Goal: Task Accomplishment & Management: Manage account settings

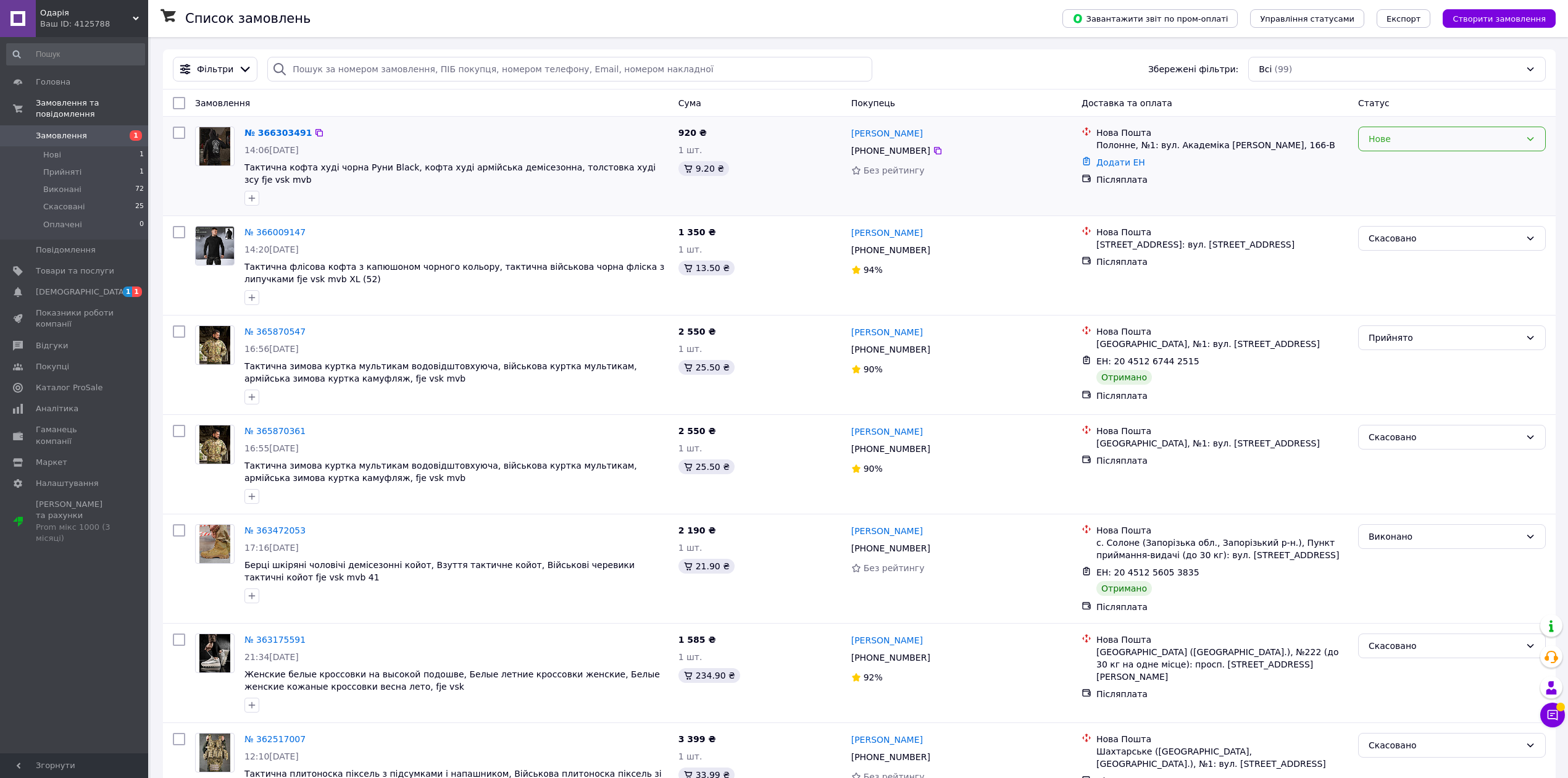
click at [1386, 136] on div "Нове" at bounding box center [1445, 138] width 152 height 13
click at [1396, 158] on li "Прийнято" at bounding box center [1452, 167] width 186 height 23
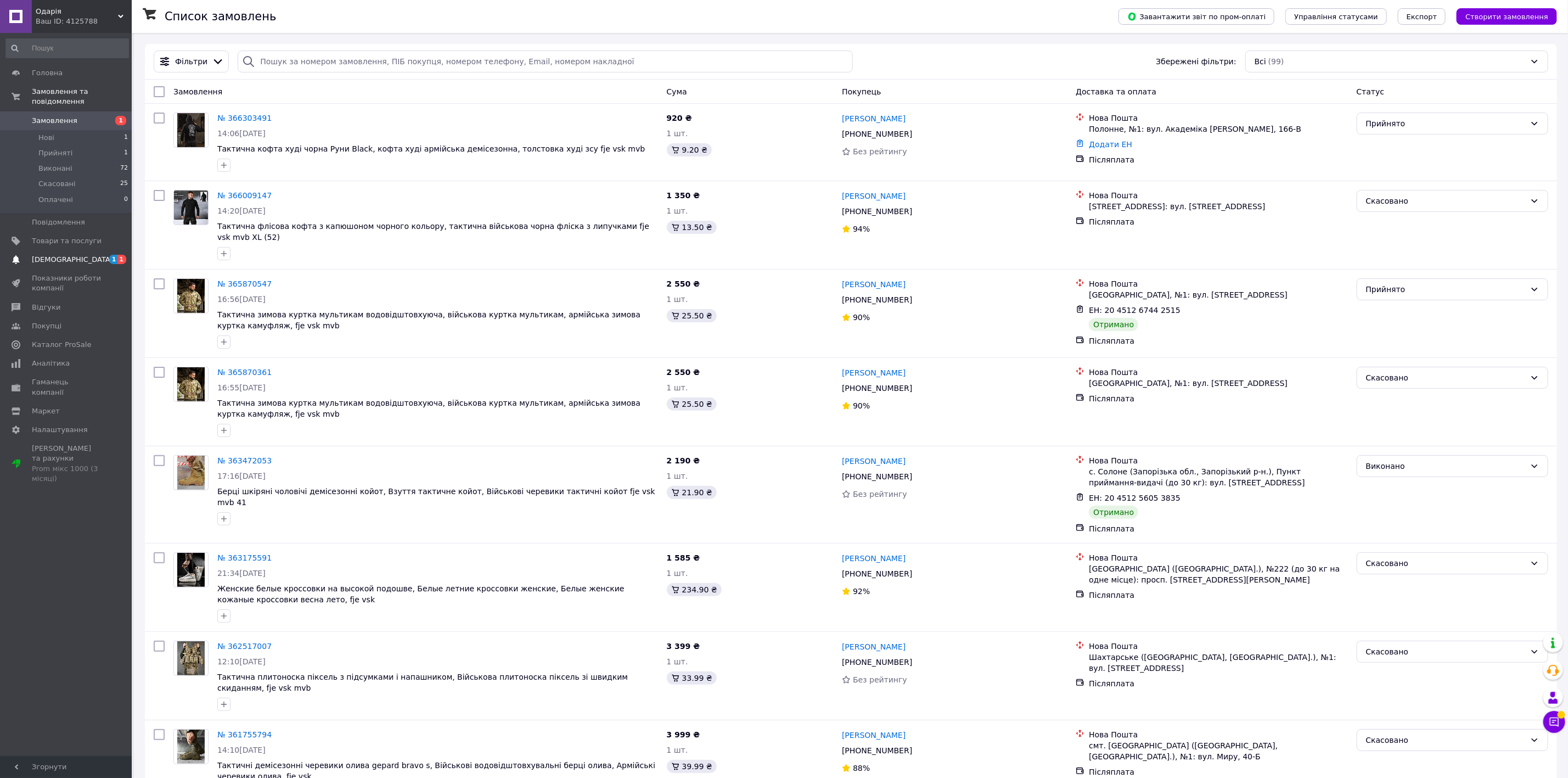
click at [81, 255] on span "[DEMOGRAPHIC_DATA]" at bounding box center [66, 260] width 69 height 10
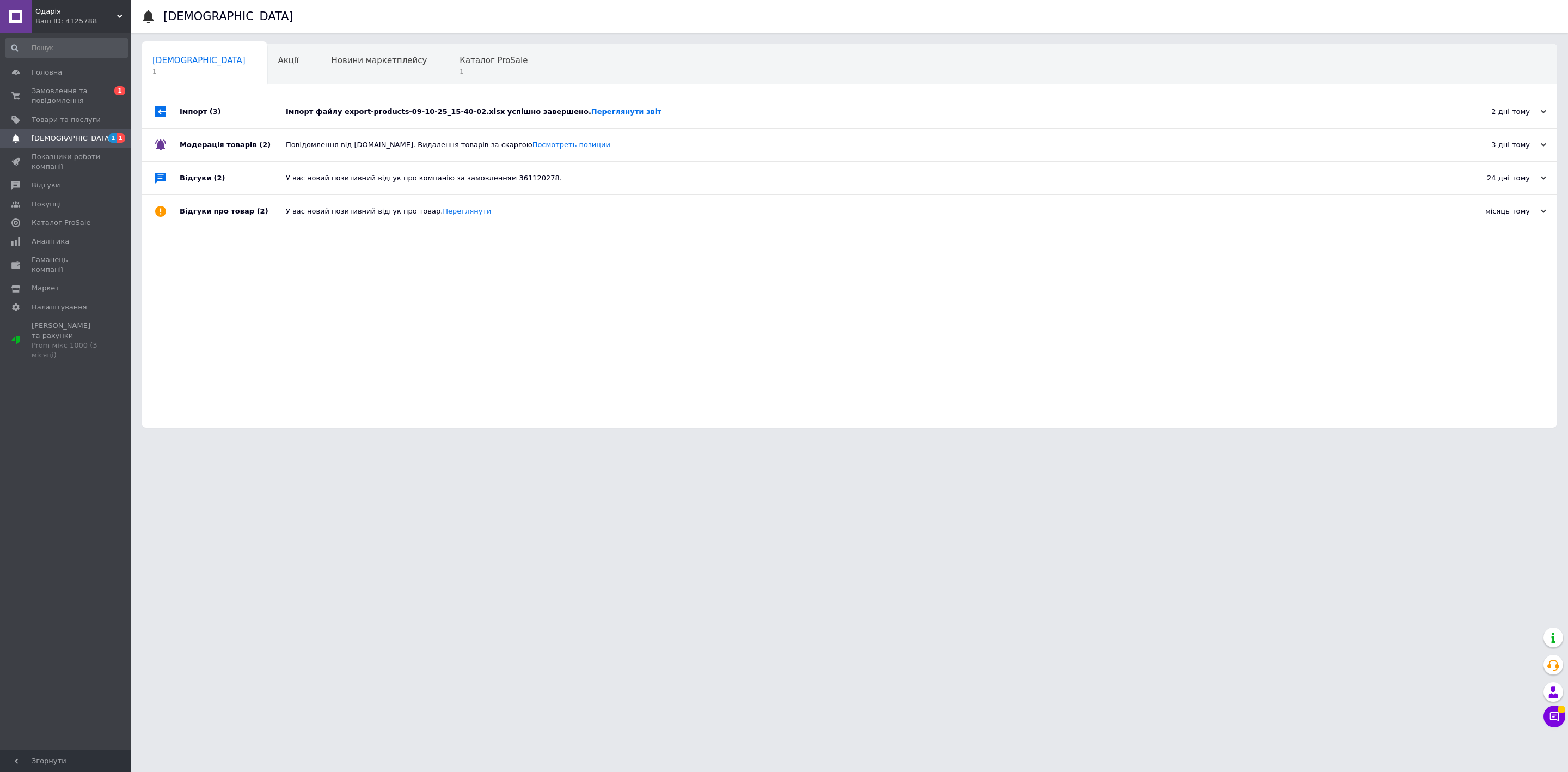
click at [262, 96] on div "Імпорт (3)" at bounding box center [233, 111] width 106 height 32
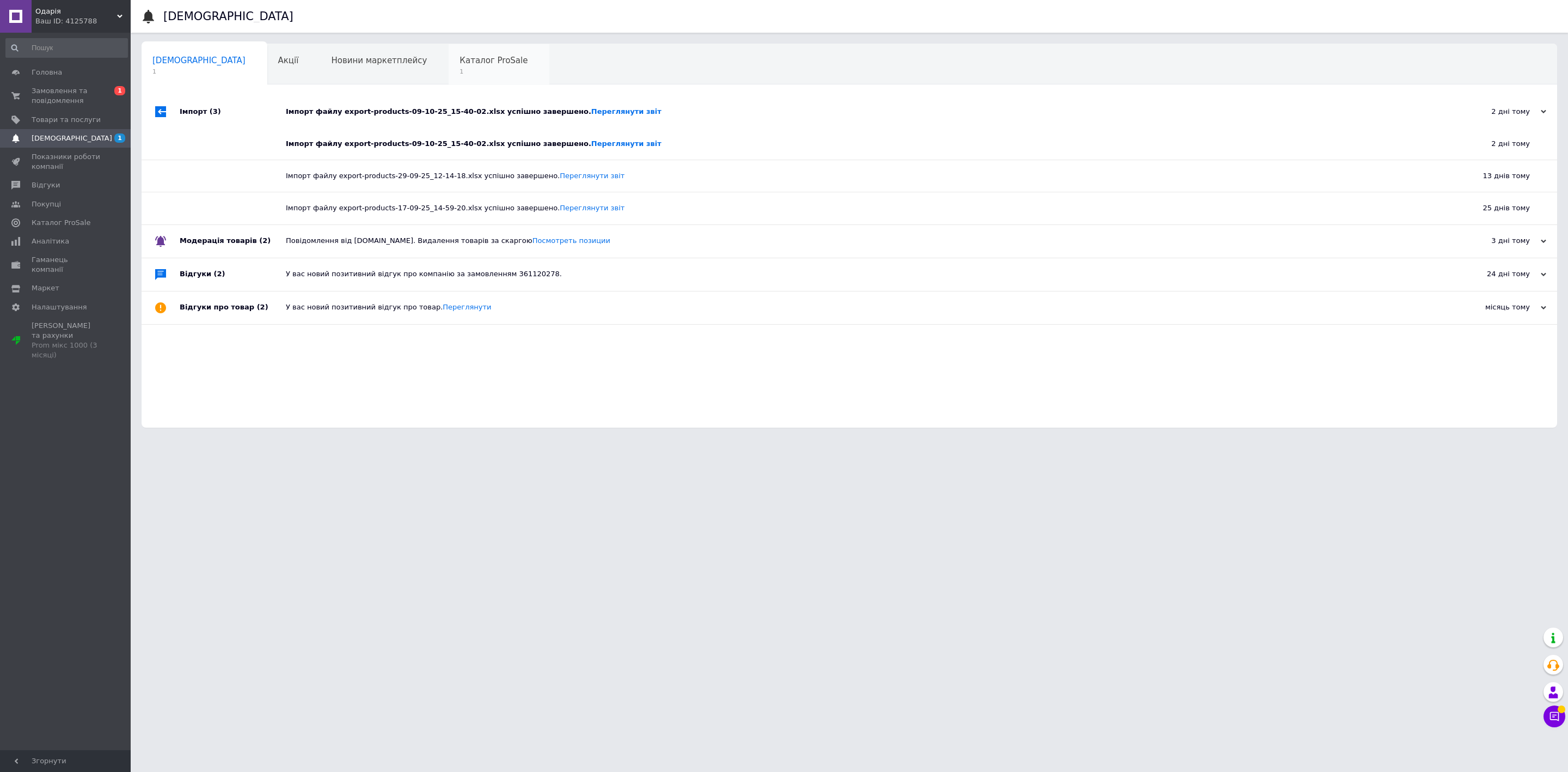
click at [459, 59] on span "Каталог ProSale" at bounding box center [493, 61] width 68 height 10
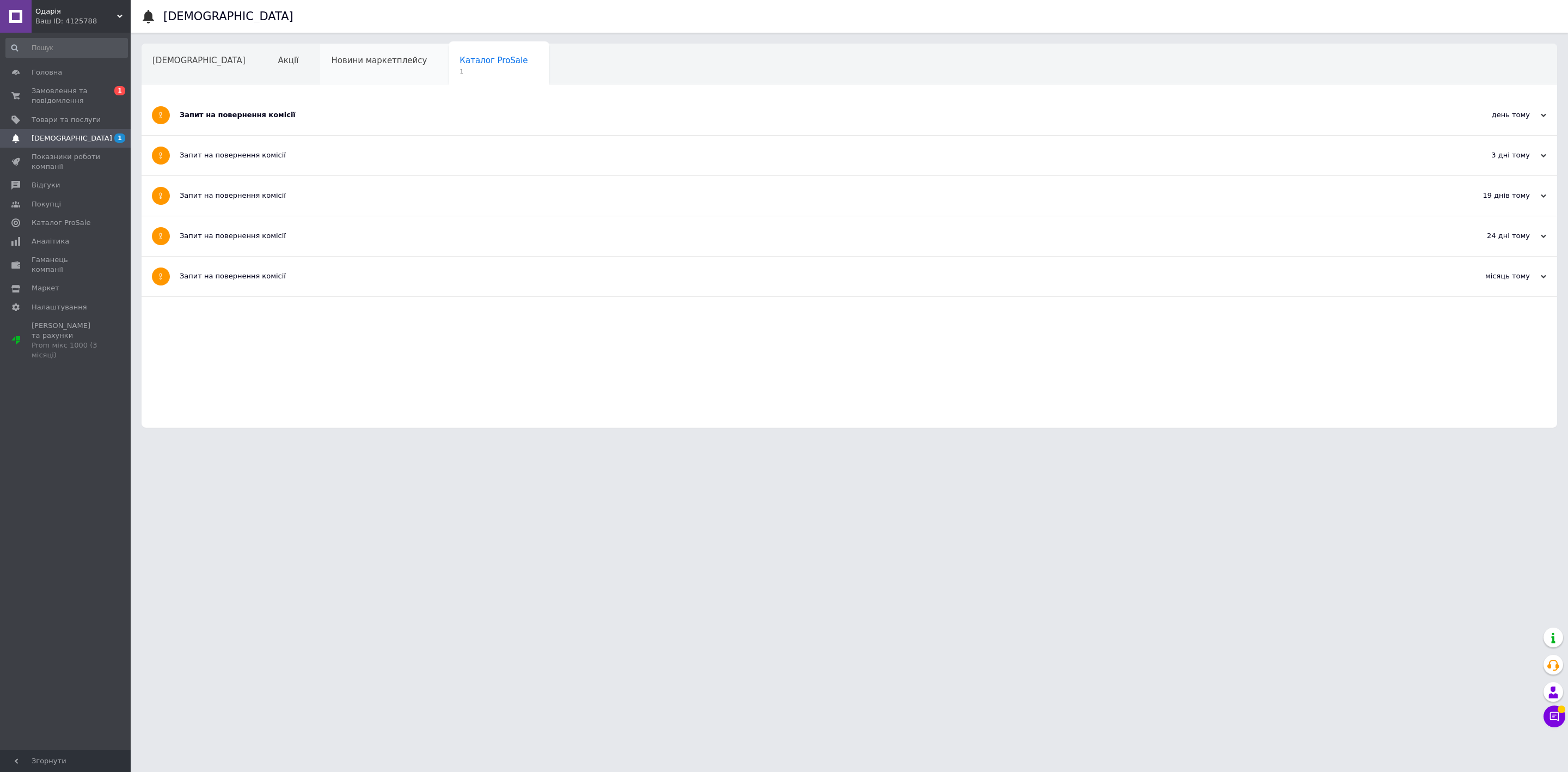
click at [331, 64] on span "Новини маркетплейсу" at bounding box center [379, 61] width 96 height 10
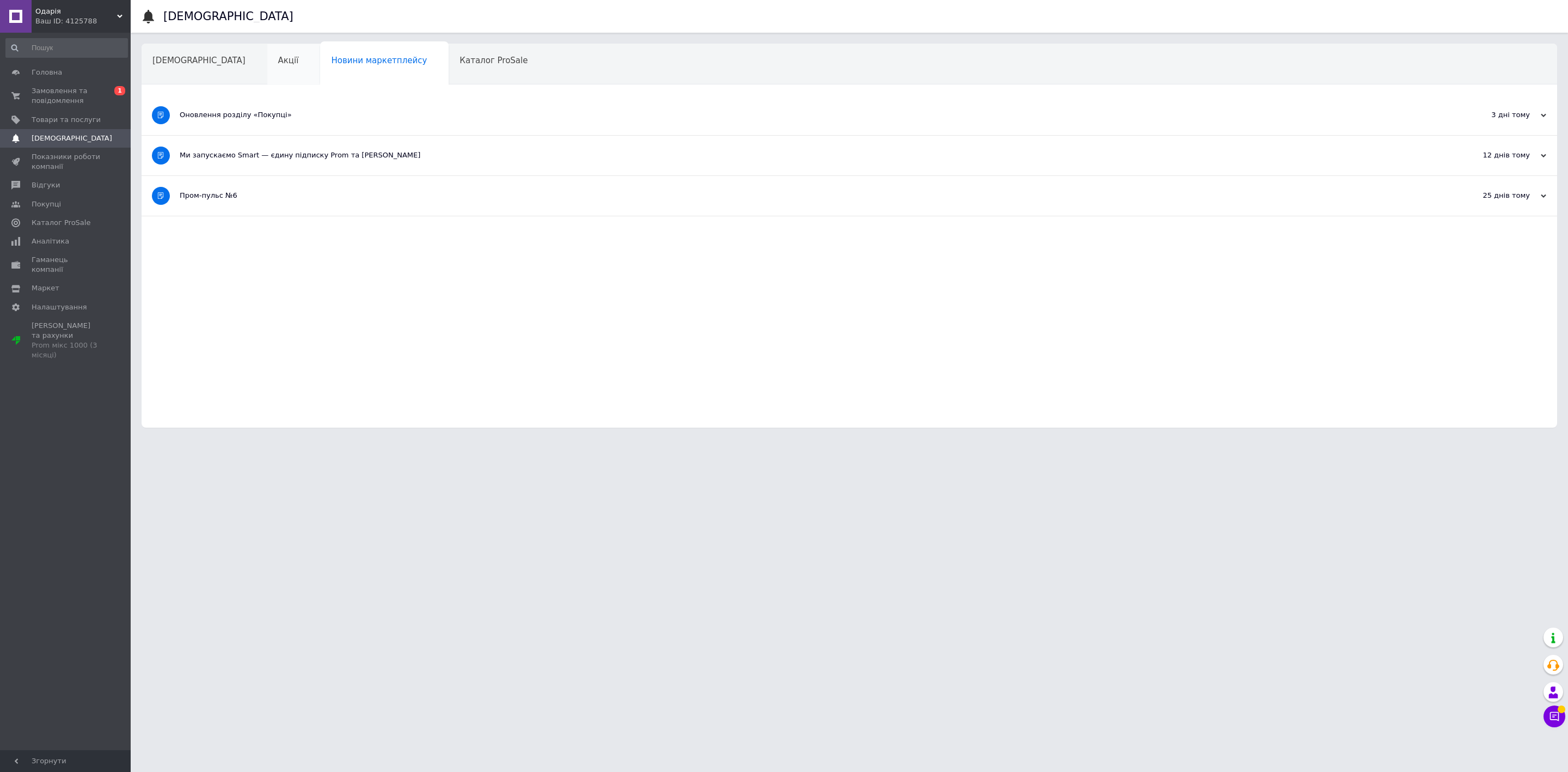
click at [267, 67] on div "Акції" at bounding box center [294, 65] width 53 height 42
click at [61, 239] on span "Аналітика" at bounding box center [50, 242] width 37 height 10
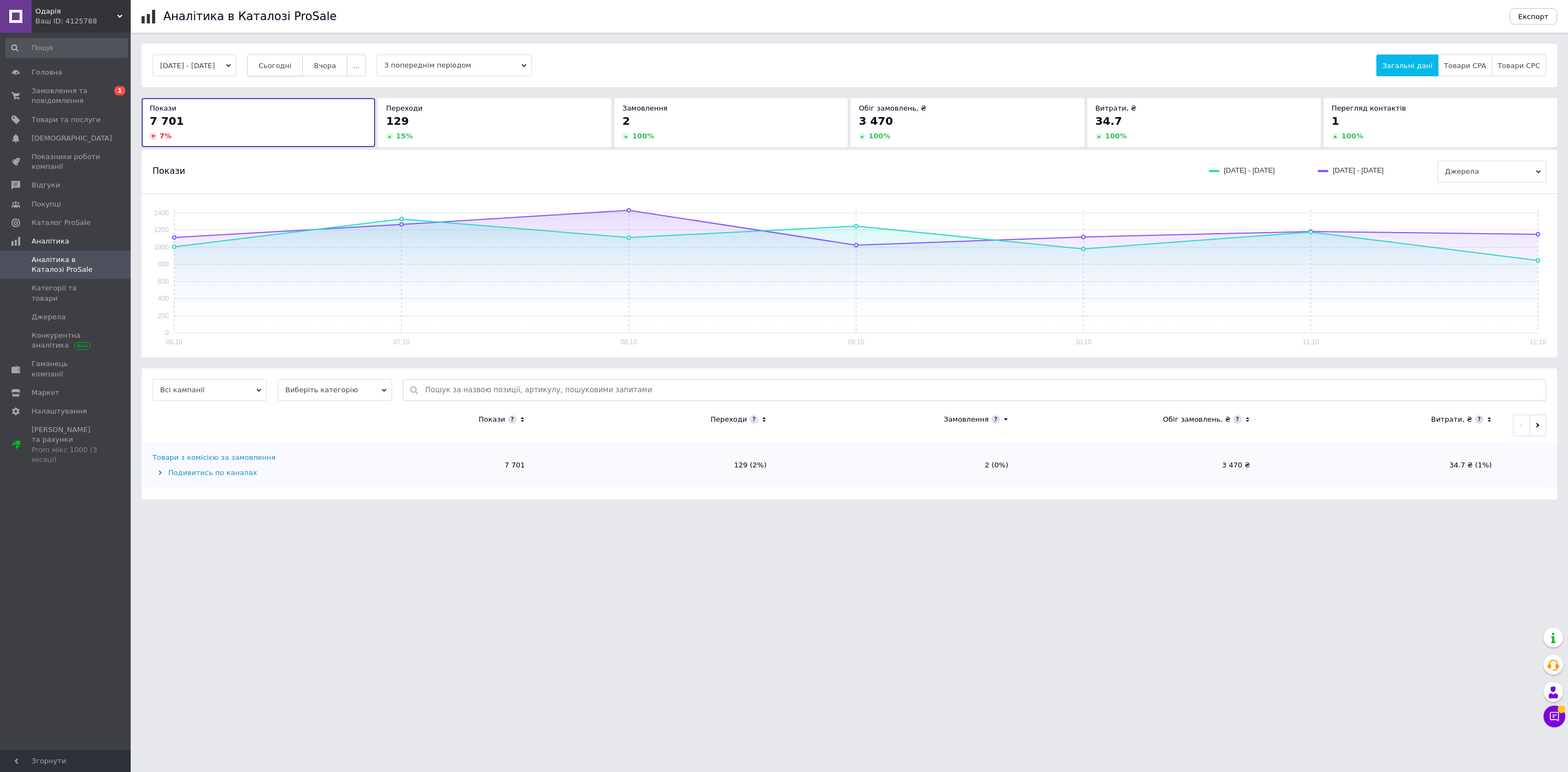
click at [283, 57] on button "Сьогодні" at bounding box center [276, 66] width 56 height 22
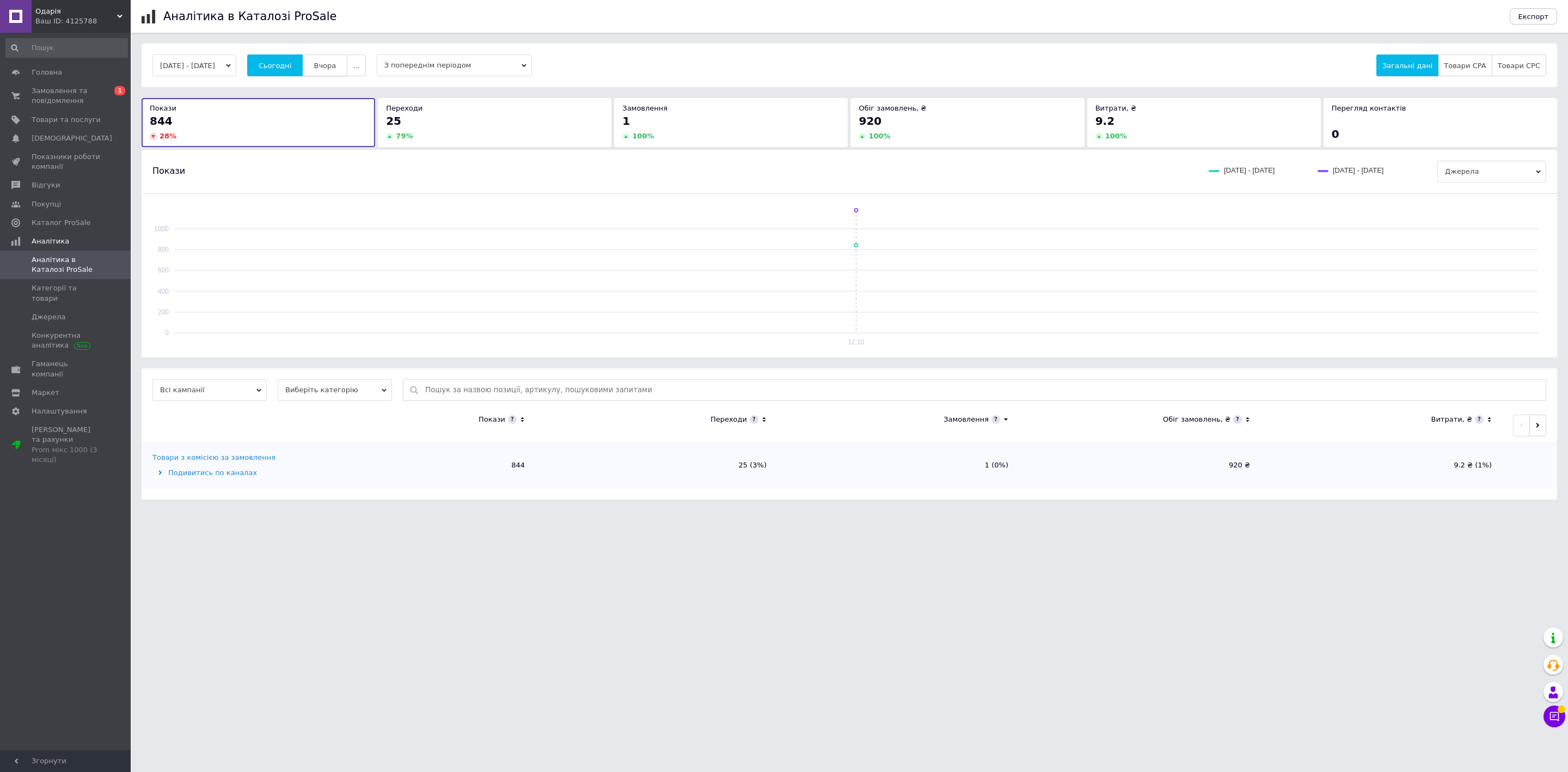
click at [337, 72] on button "Вчора" at bounding box center [325, 66] width 45 height 22
click at [105, 229] on link "Каталог ProSale" at bounding box center [66, 223] width 134 height 18
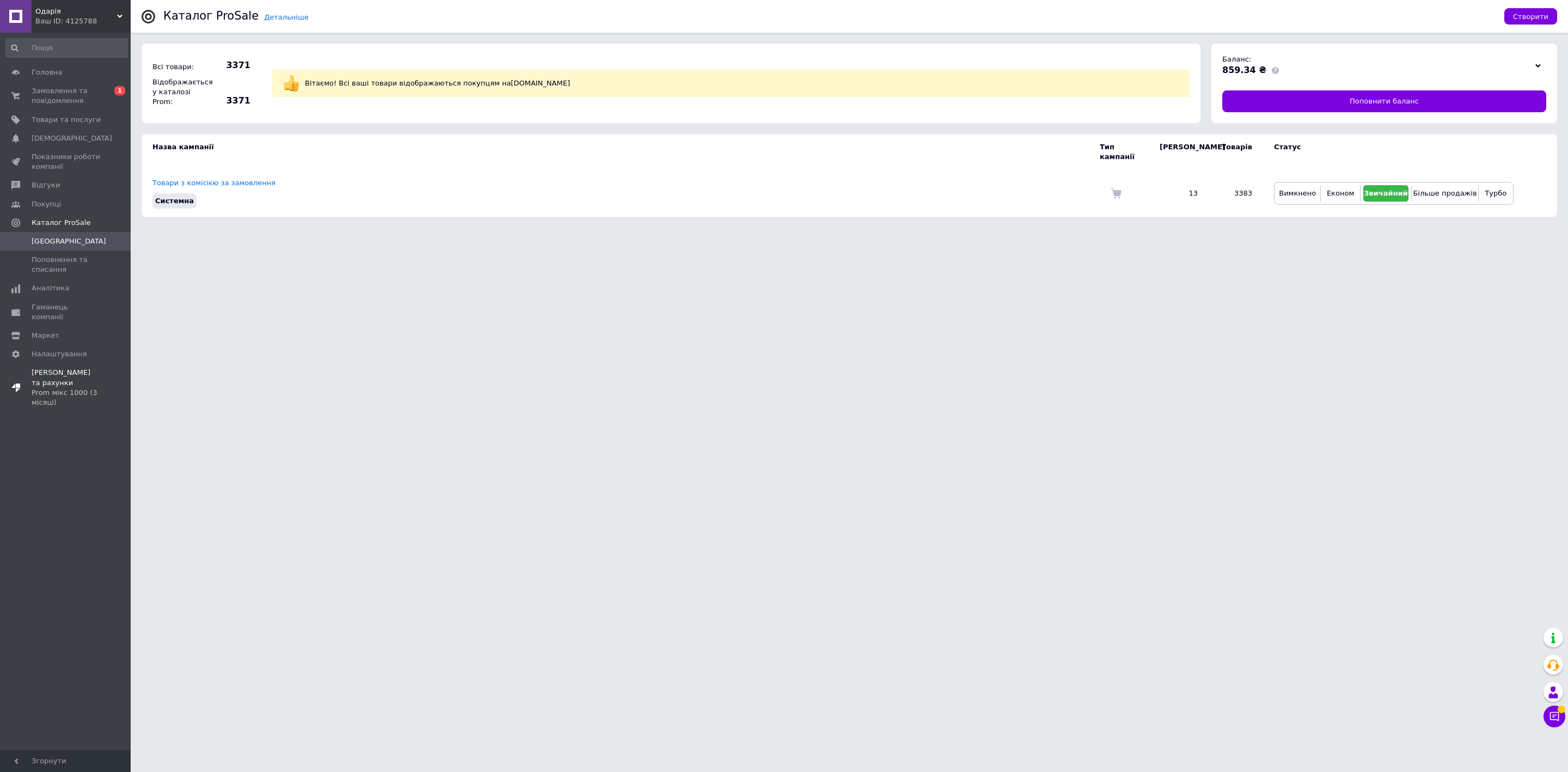
click at [57, 363] on link "[PERSON_NAME] та рахунки Prom мікс 1000 (3 місяці)" at bounding box center [66, 387] width 134 height 48
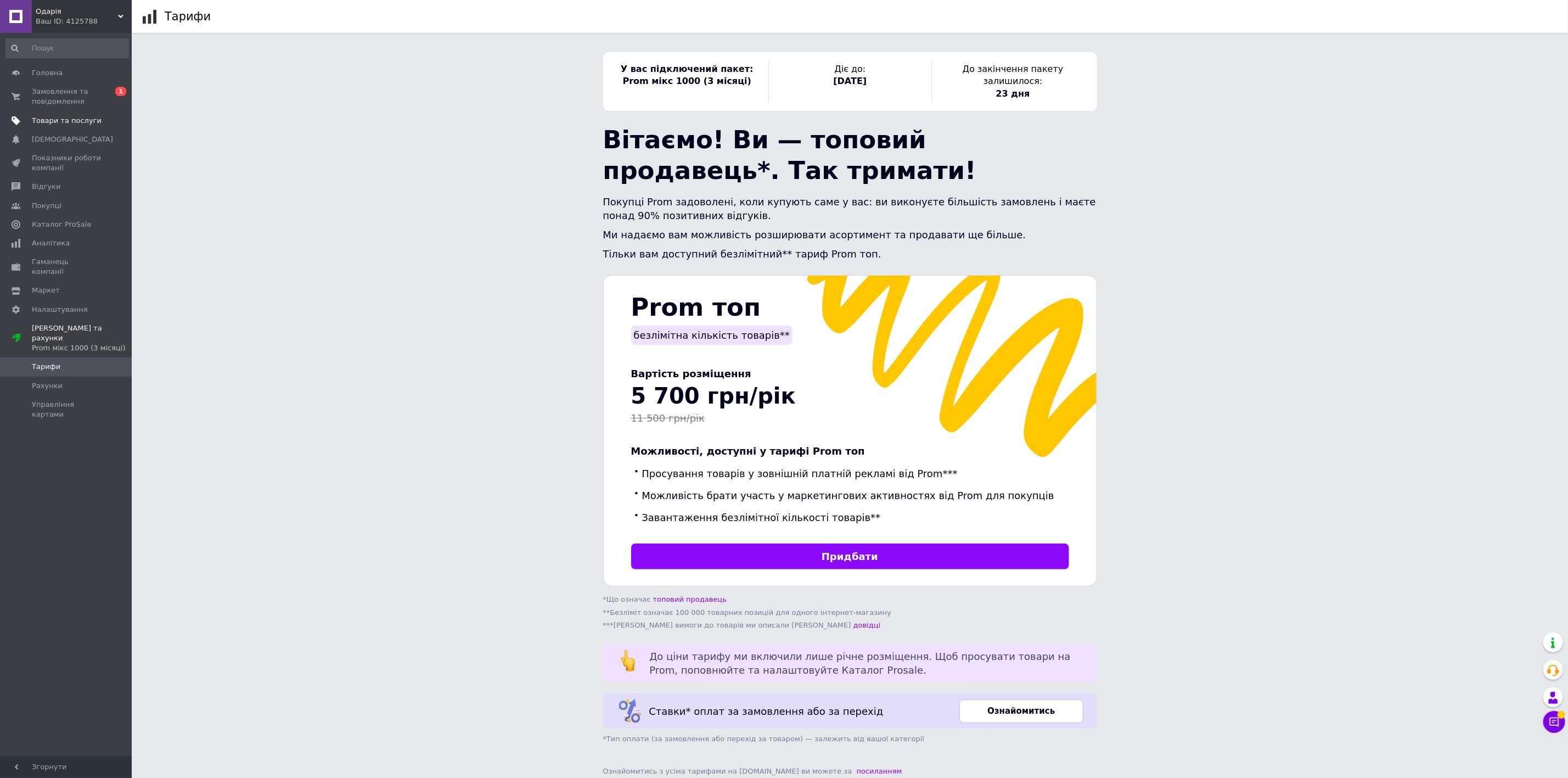
click at [112, 121] on span at bounding box center [116, 121] width 30 height 10
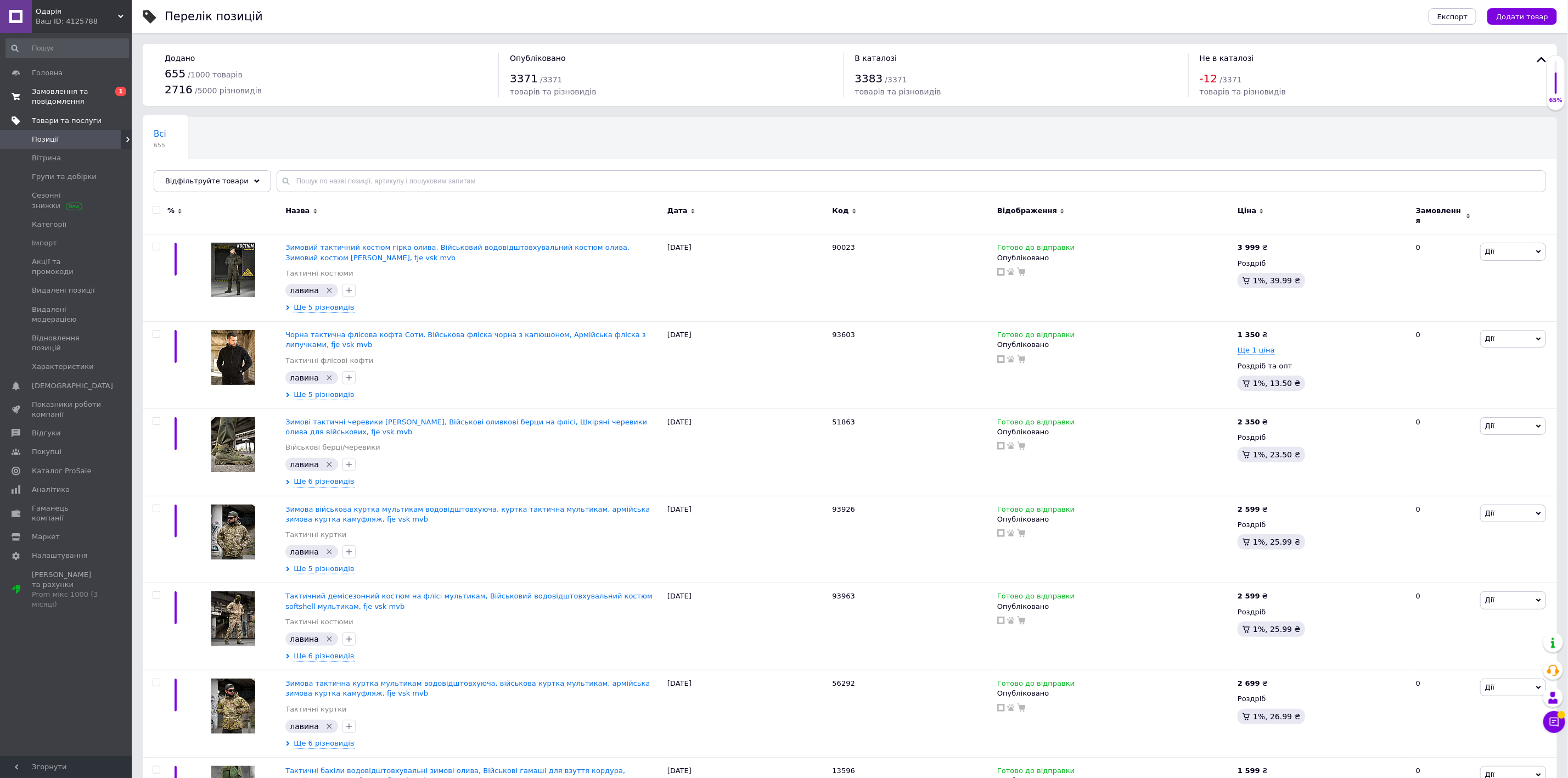
click at [77, 98] on span "Замовлення та повідомлення" at bounding box center [66, 97] width 69 height 20
